Goal: Navigation & Orientation: Find specific page/section

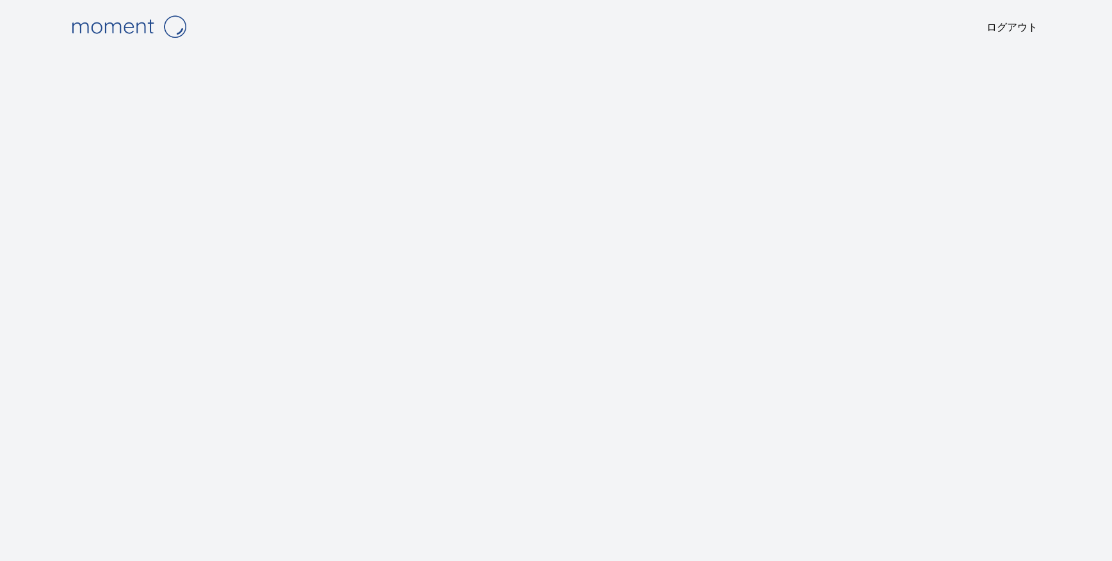
scroll to position [17, 0]
click at [117, 24] on img at bounding box center [129, 26] width 128 height 33
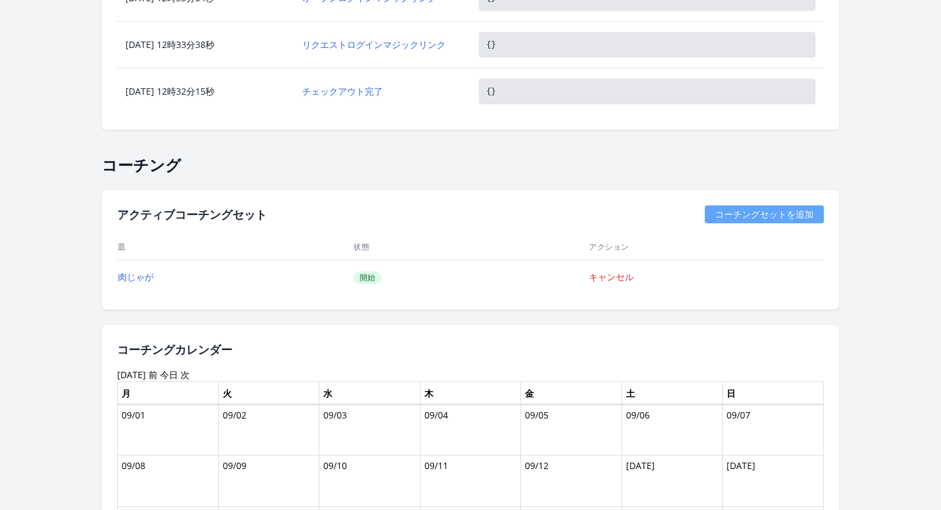
scroll to position [723, 0]
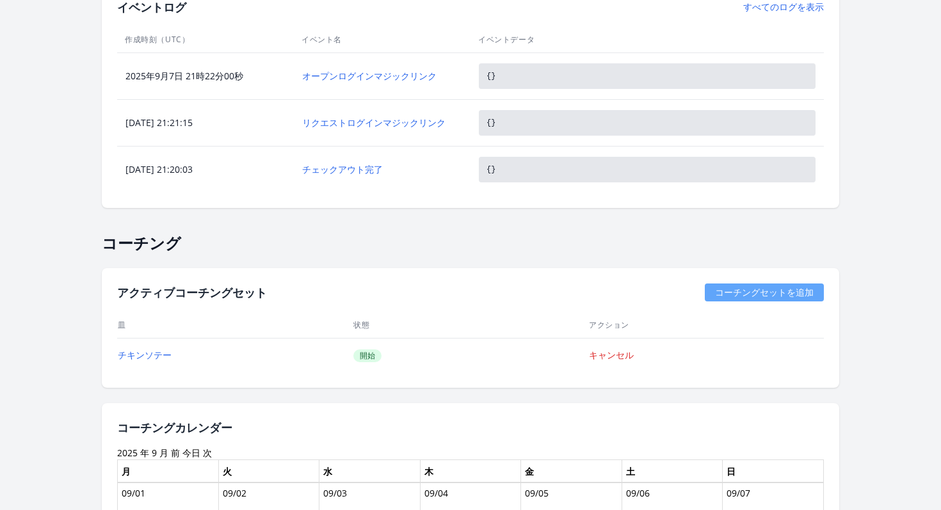
scroll to position [613, 0]
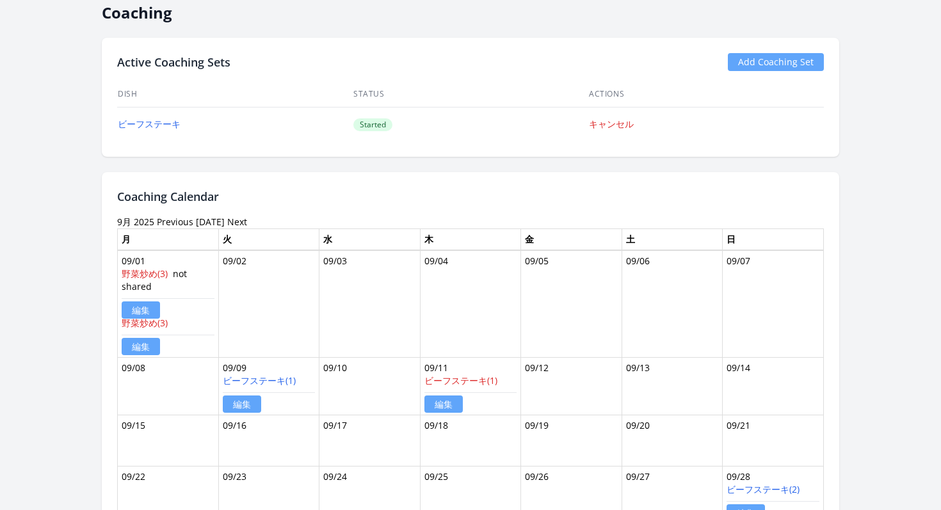
scroll to position [739, 0]
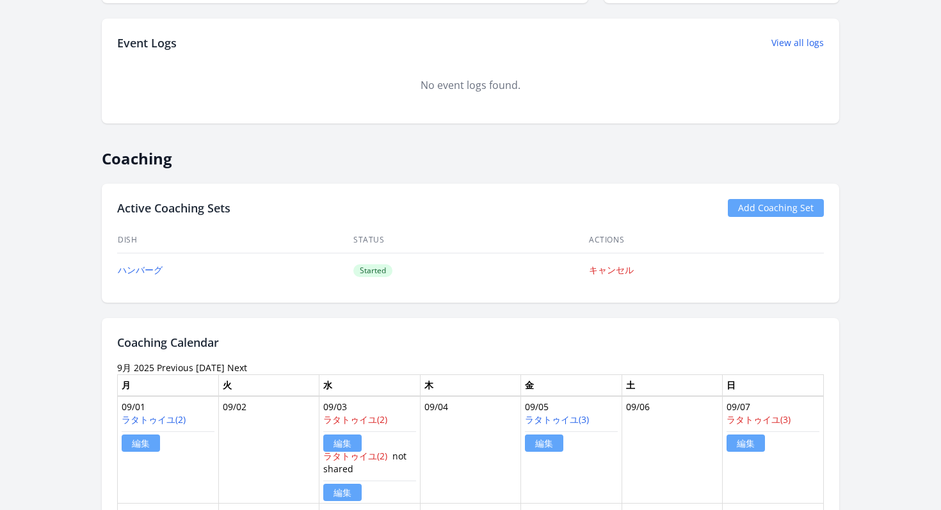
scroll to position [529, 0]
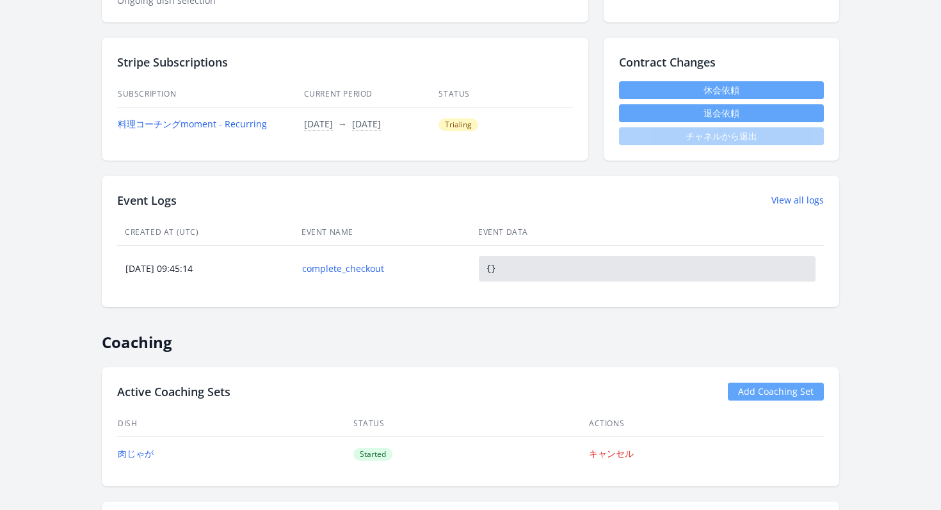
scroll to position [409, 0]
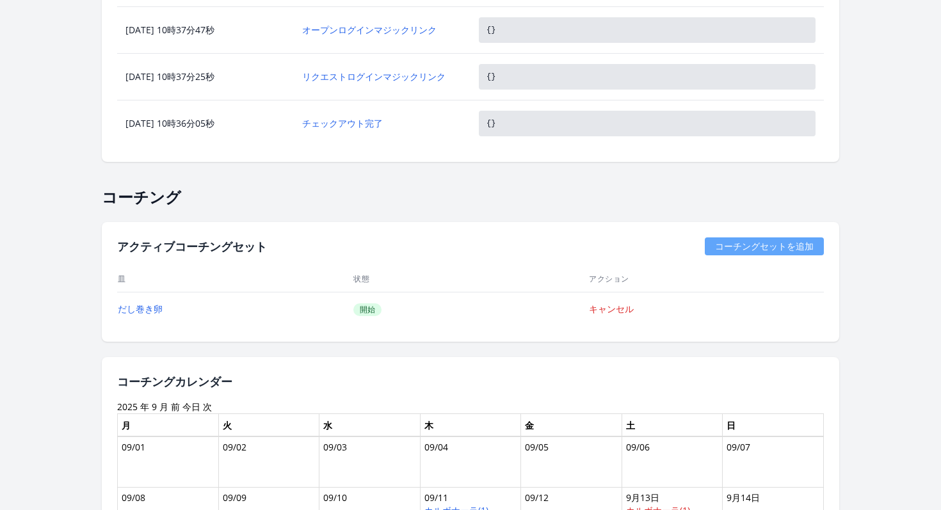
scroll to position [643, 0]
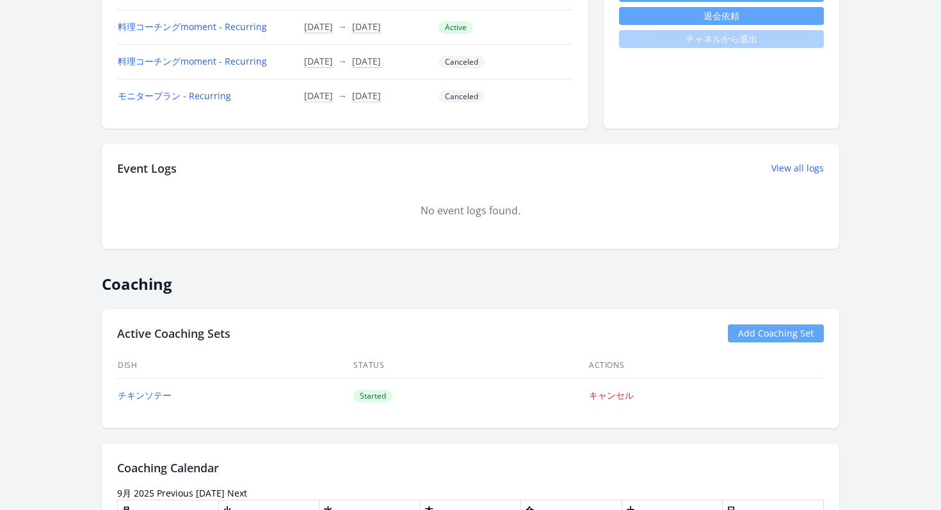
scroll to position [650, 0]
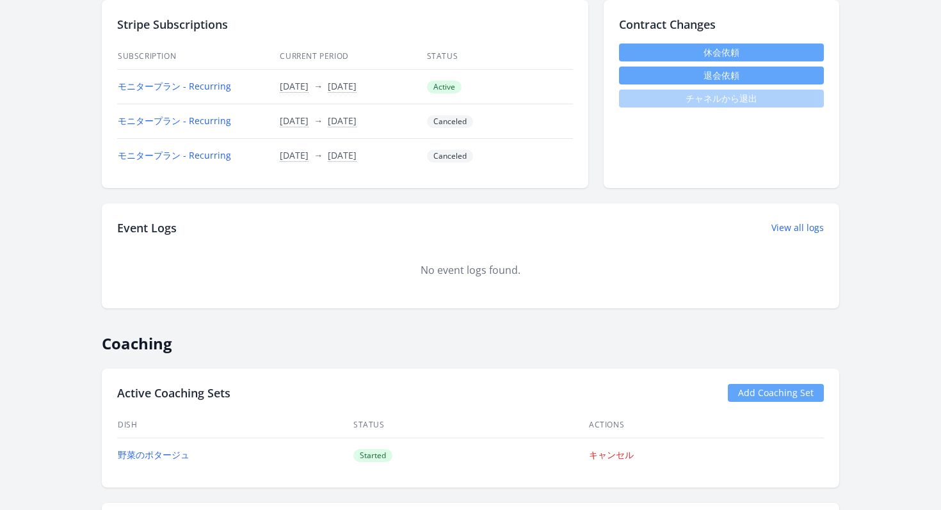
scroll to position [658, 0]
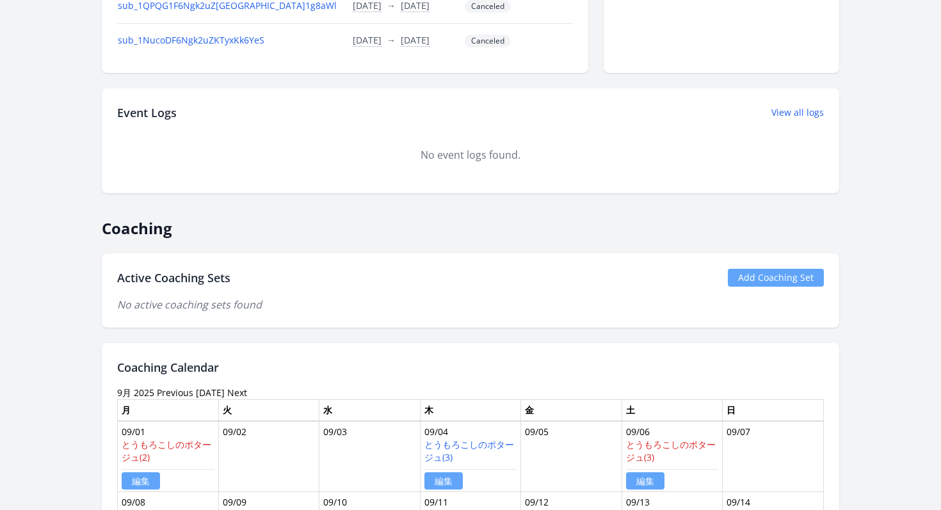
scroll to position [807, 0]
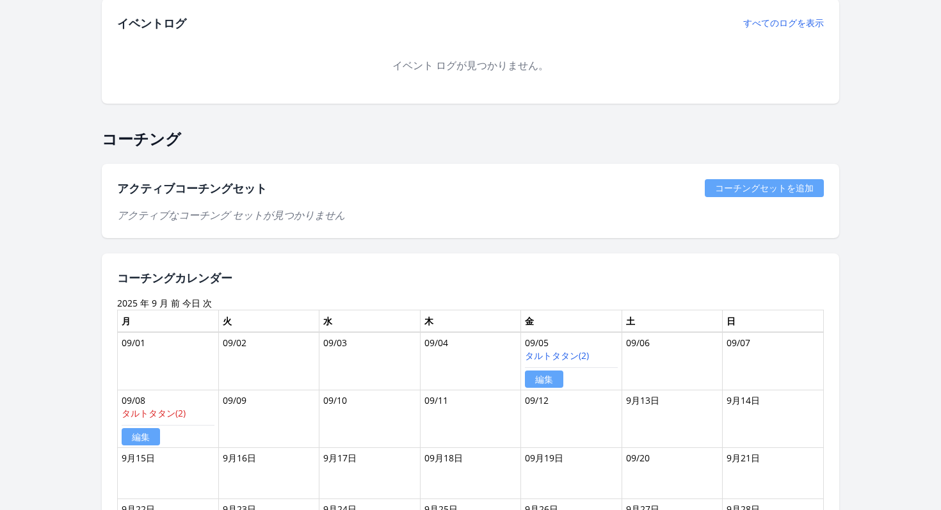
scroll to position [636, 0]
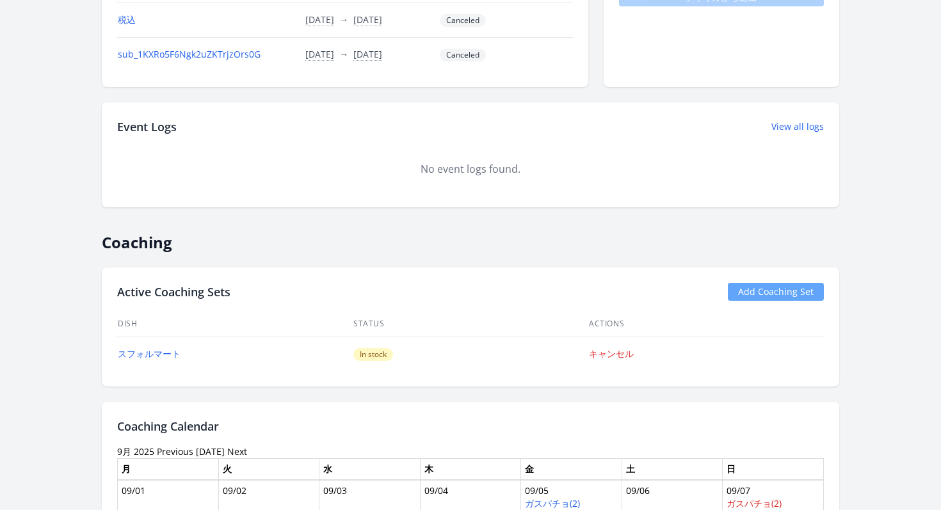
scroll to position [570, 0]
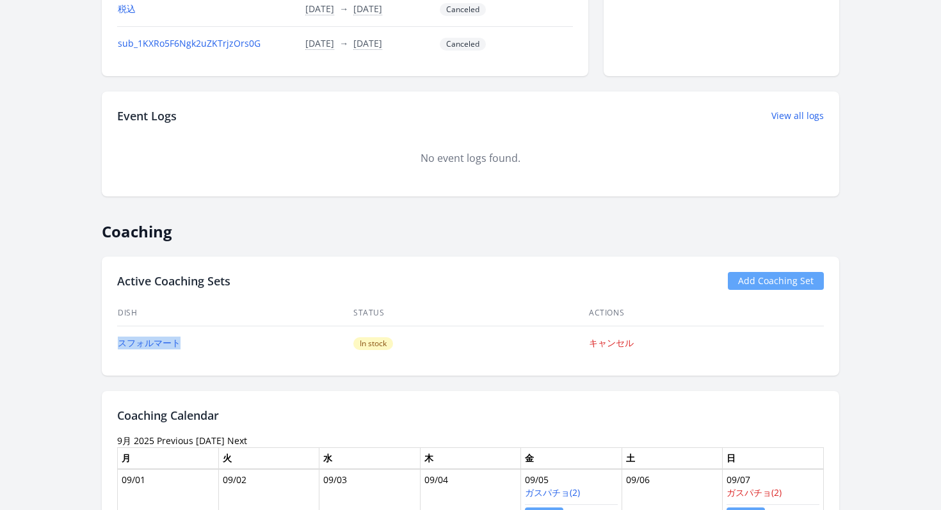
drag, startPoint x: 317, startPoint y: 336, endPoint x: 259, endPoint y: 334, distance: 57.7
click at [259, 334] on td "スフォルマート" at bounding box center [235, 343] width 236 height 35
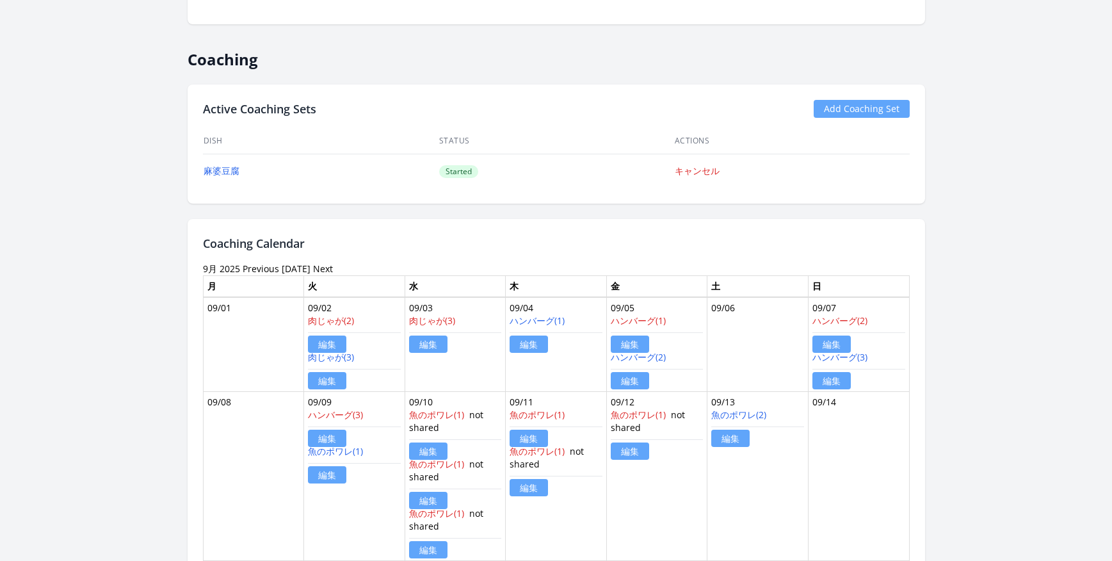
scroll to position [666, 0]
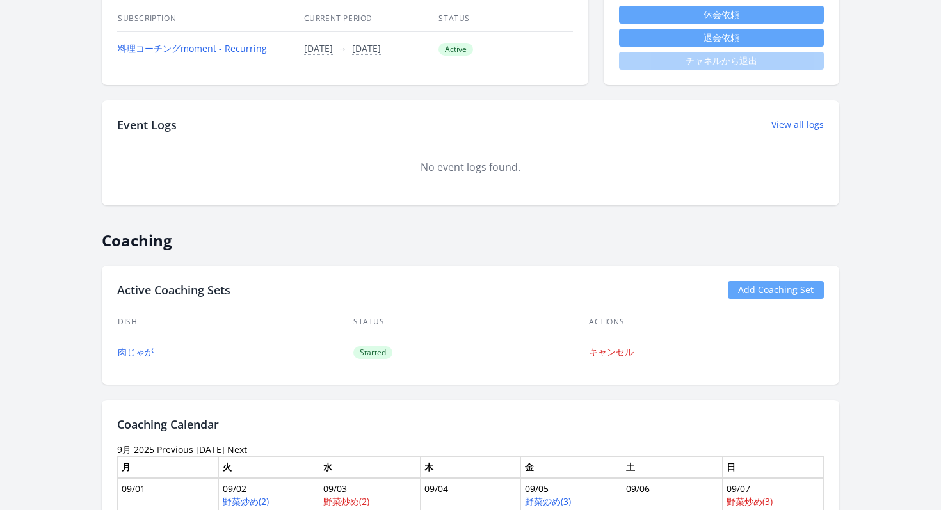
scroll to position [500, 0]
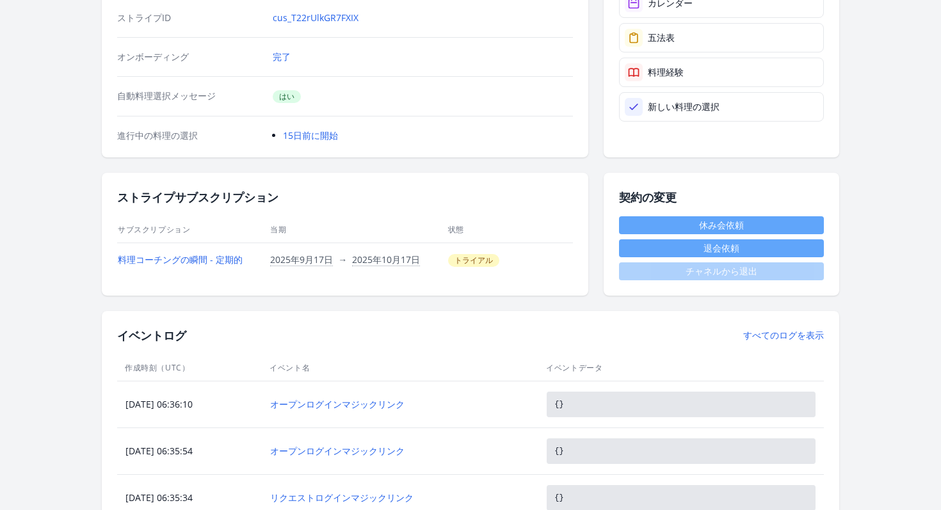
scroll to position [209, 0]
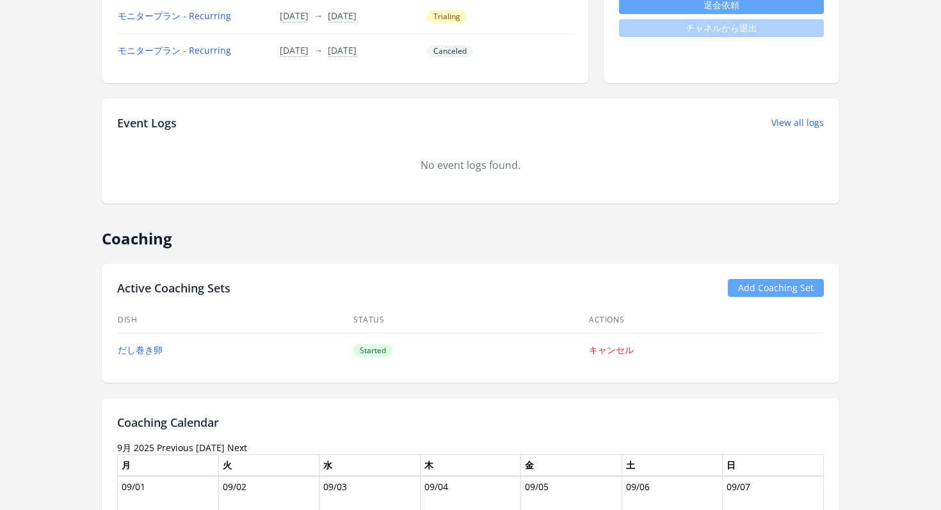
scroll to position [551, 0]
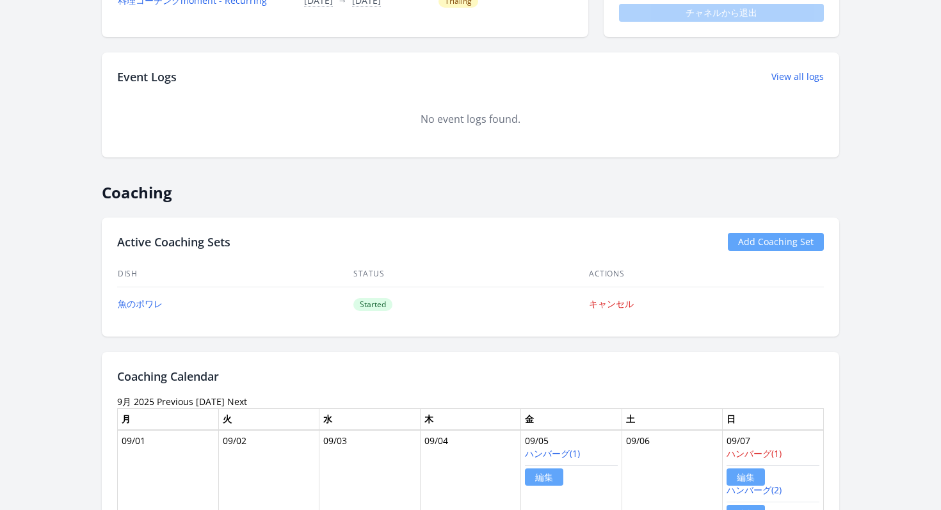
scroll to position [583, 0]
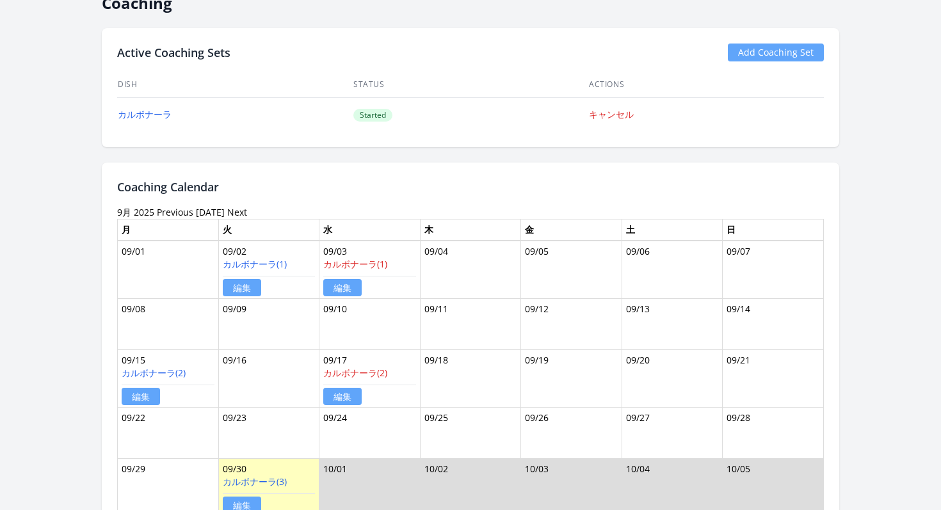
scroll to position [722, 0]
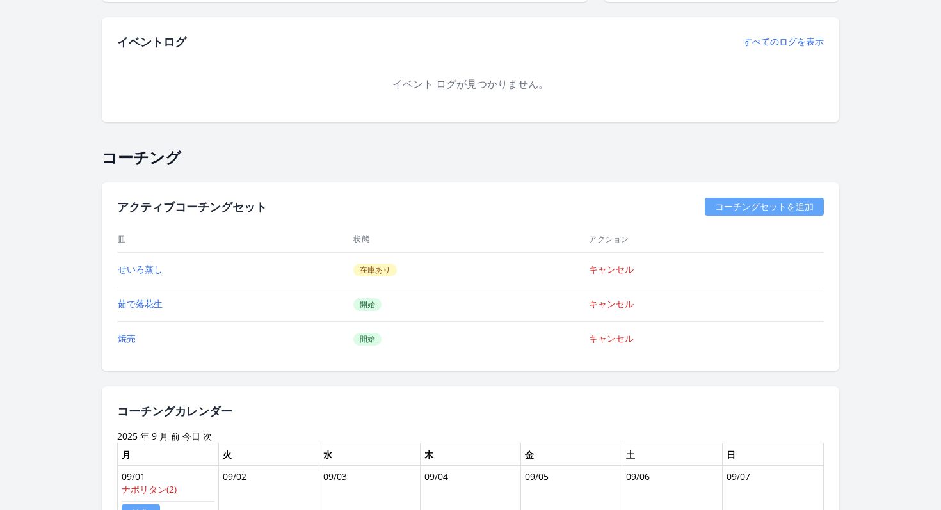
scroll to position [855, 0]
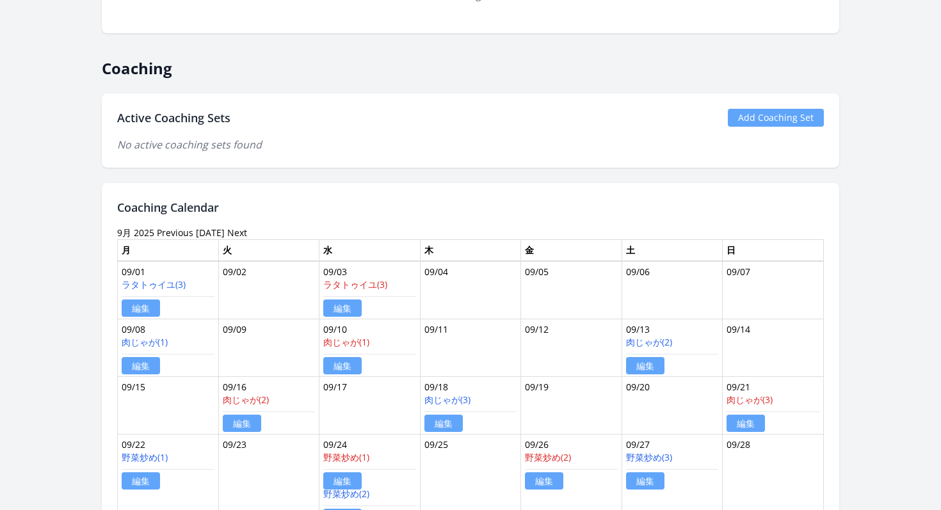
scroll to position [665, 0]
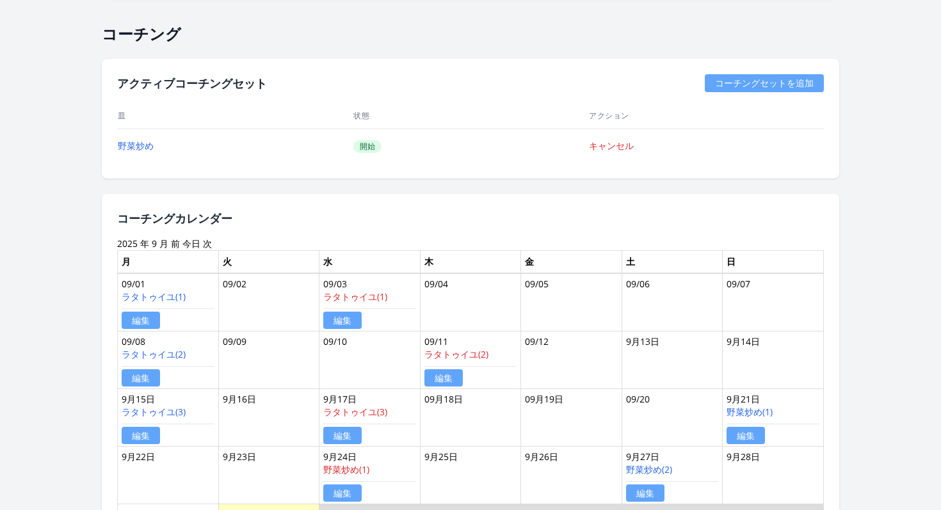
scroll to position [675, 0]
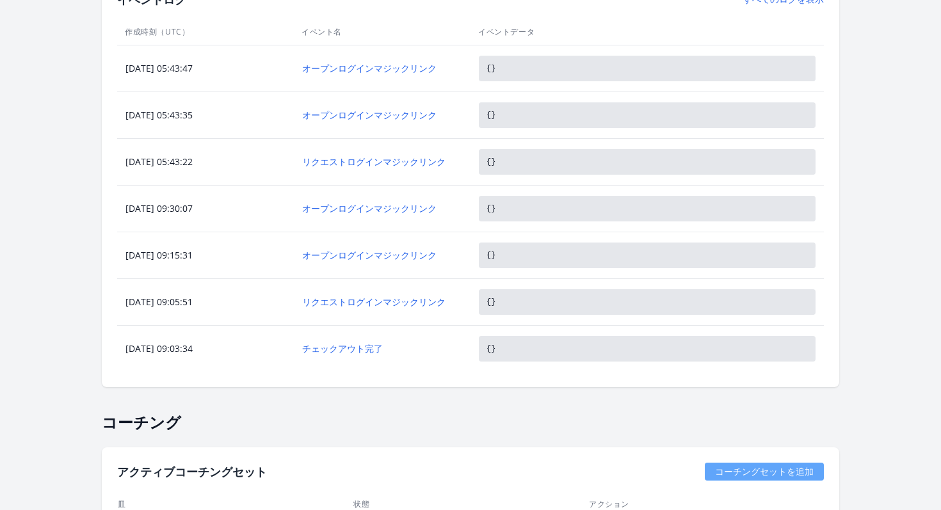
scroll to position [750, 0]
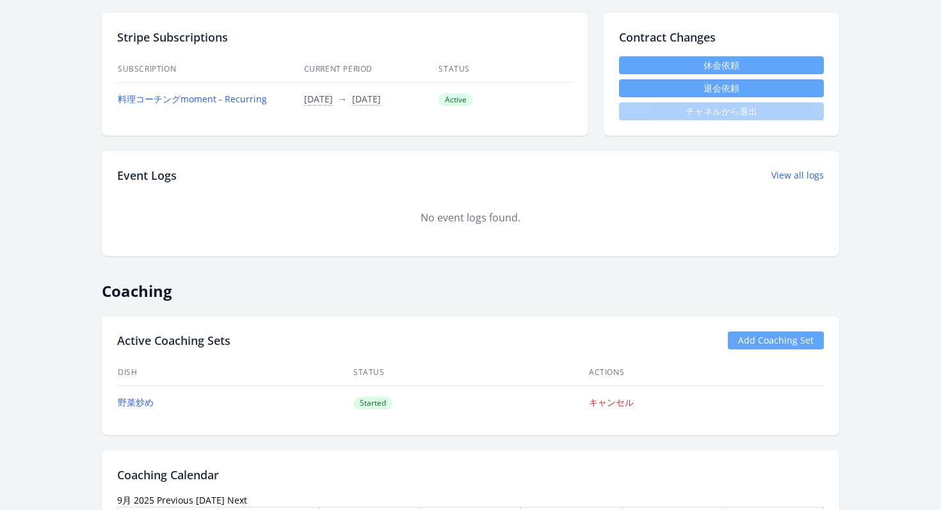
scroll to position [517, 0]
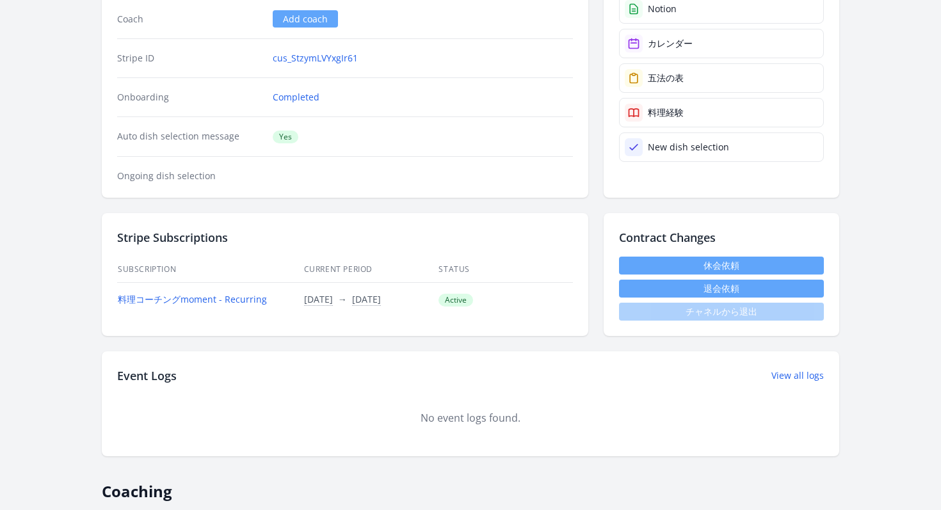
scroll to position [231, 0]
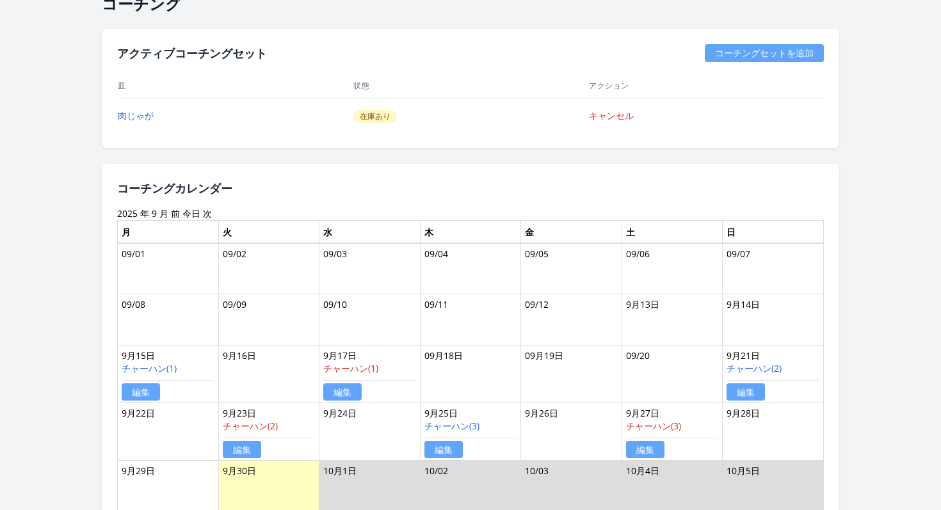
scroll to position [884, 0]
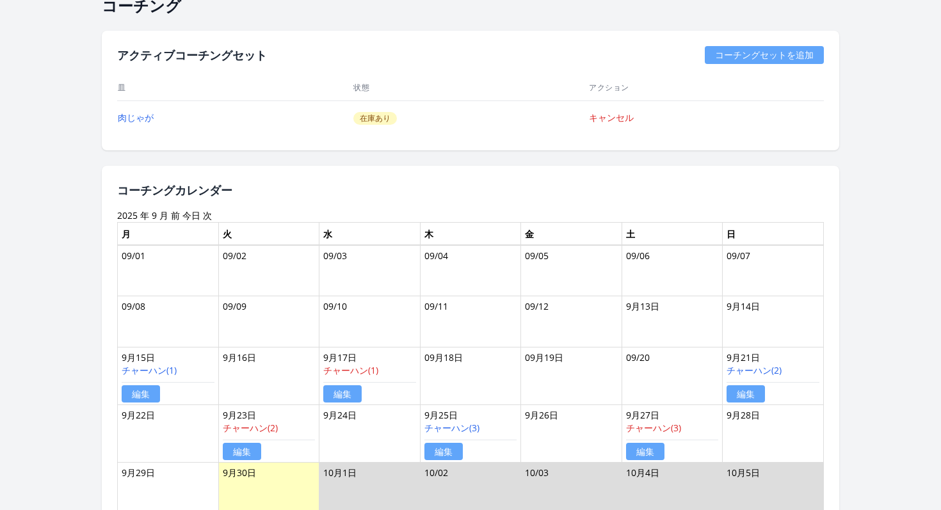
drag, startPoint x: 266, startPoint y: 203, endPoint x: 266, endPoint y: 159, distance: 43.5
click at [266, 191] on div "コーチングカレンダー 2025 年 9 月 前 今日 次 月 火 水 木 金 土 日 09/01 09/02 09/03 09/04 09/05 09/06 …" at bounding box center [471, 348] width 738 height 364
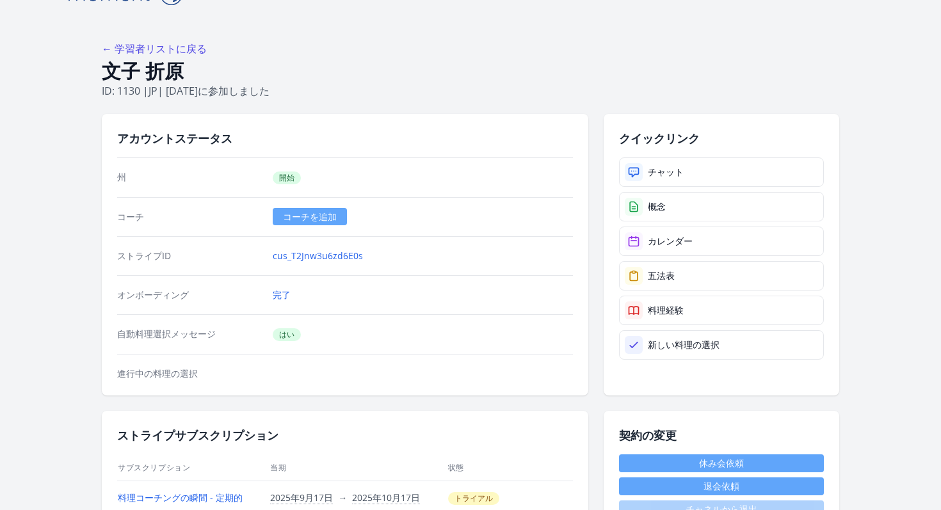
scroll to position [0, 0]
